Goal: Communication & Community: Ask a question

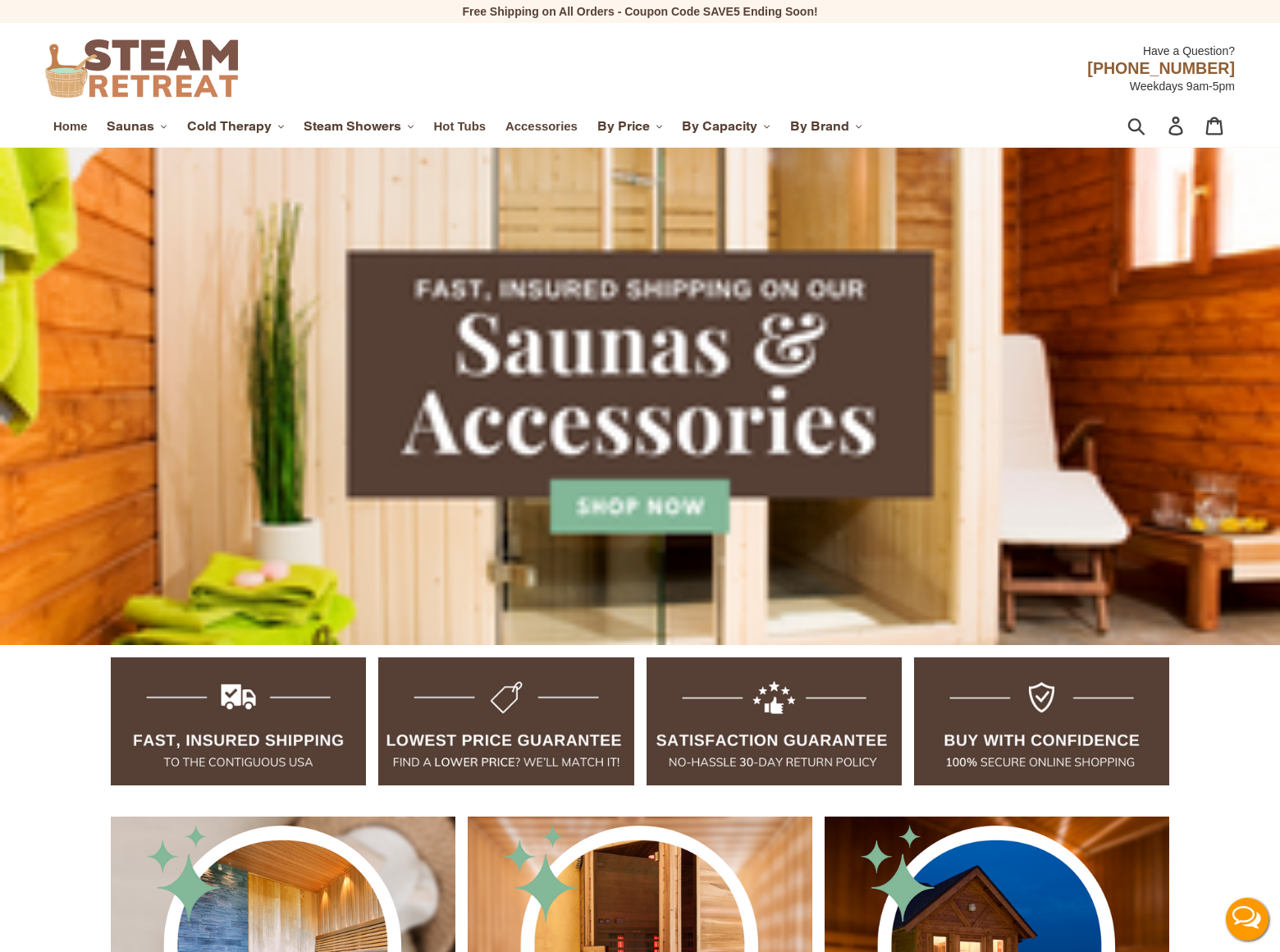
scroll to position [3839, 0]
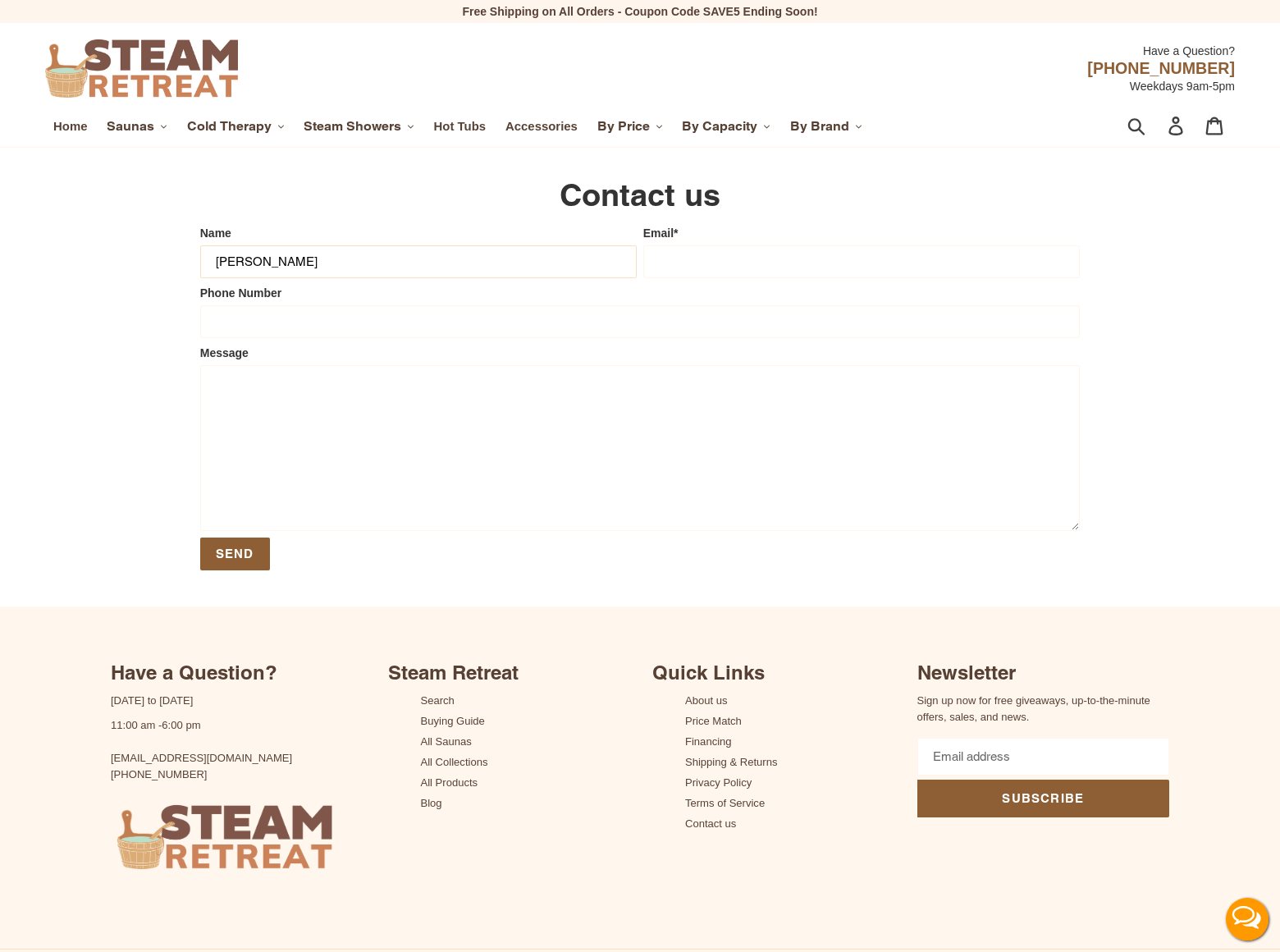
type input "Gary Miller"
type input "gary_miller@dominatingkeywords.com"
type input "8054002077"
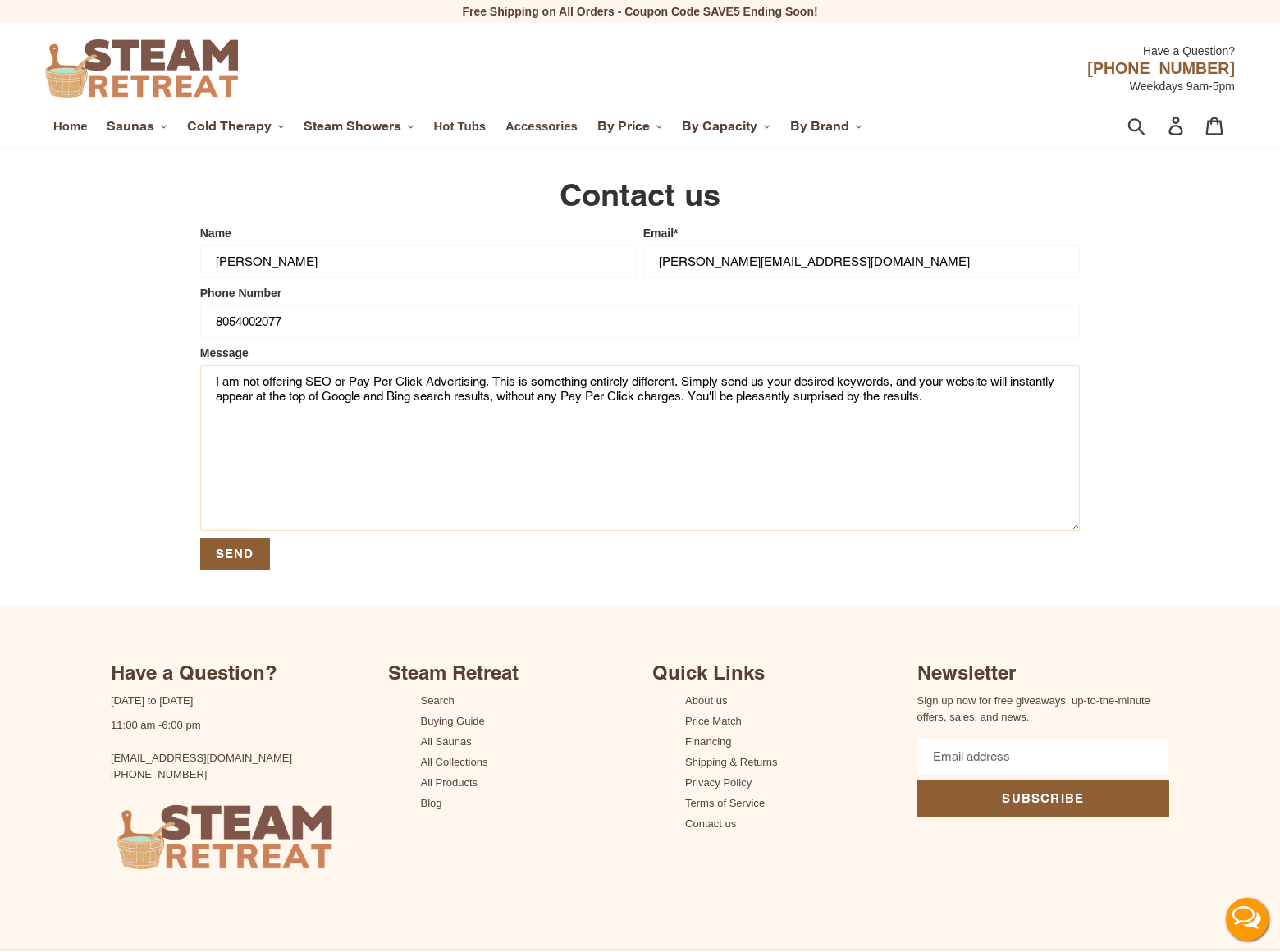
type textarea "I am not offering SEO or Pay Per Click Advertising. This is something entirely …"
click at [234, 555] on input "Send" at bounding box center [236, 554] width 70 height 33
